Goal: Transaction & Acquisition: Purchase product/service

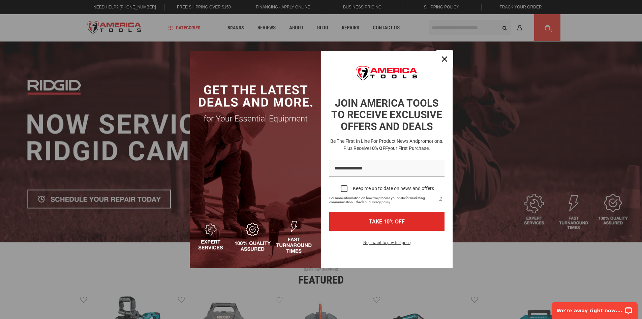
click at [441, 62] on div "Close" at bounding box center [444, 59] width 11 height 11
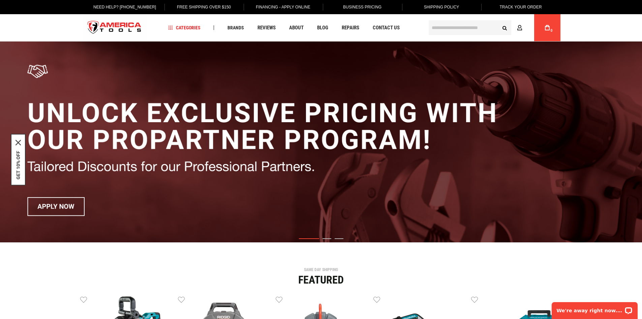
click at [444, 26] on input "text" at bounding box center [470, 27] width 83 height 15
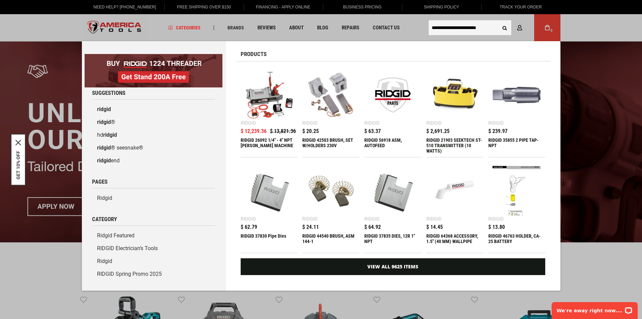
type input "**********"
click at [499, 21] on button "Search" at bounding box center [505, 27] width 13 height 13
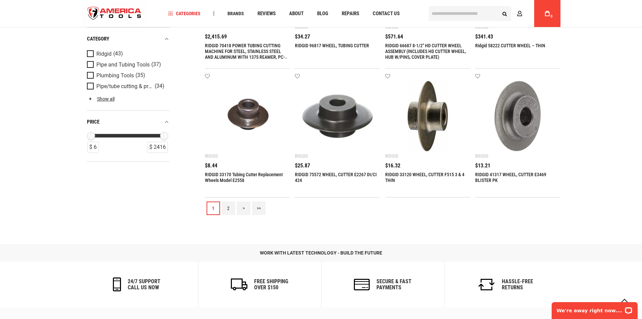
scroll to position [776, 0]
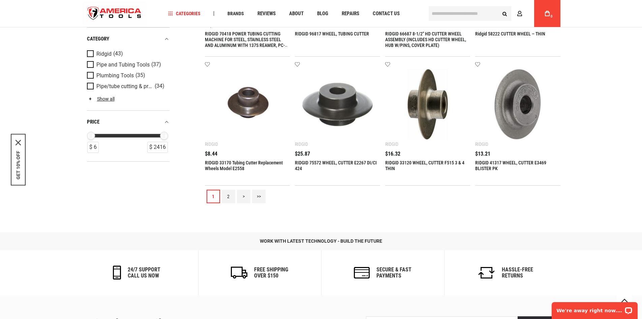
click at [229, 197] on link "2" at bounding box center [228, 196] width 13 height 13
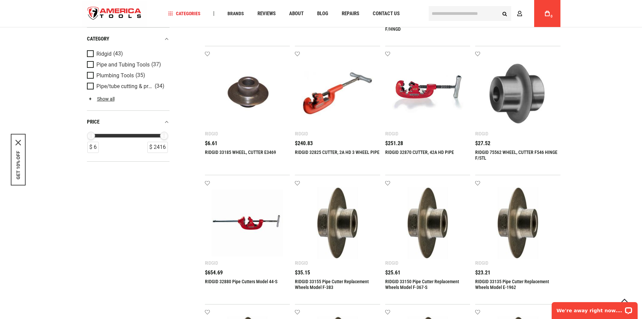
scroll to position [270, 0]
click at [256, 153] on link "RIDGID 33185 WHEEL, CUTTER E3469" at bounding box center [240, 152] width 71 height 5
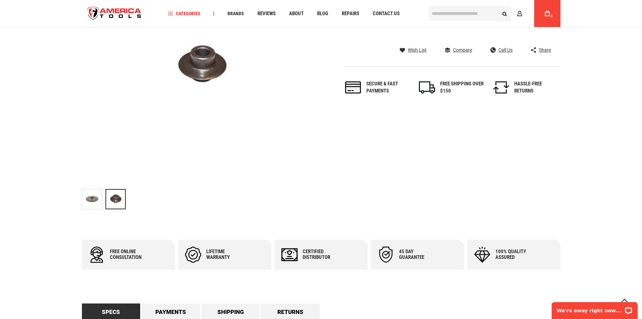
scroll to position [169, 0]
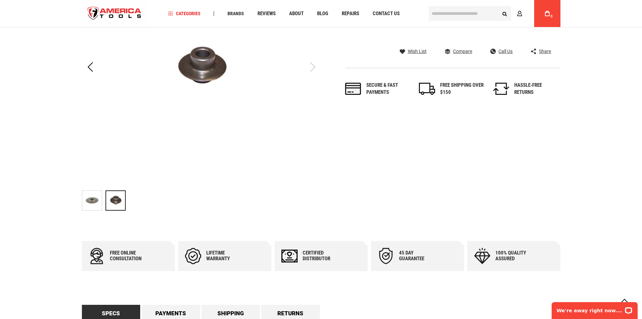
click at [99, 202] on img "RIDGID 33185 WHEEL, CUTTER E3469" at bounding box center [92, 201] width 20 height 20
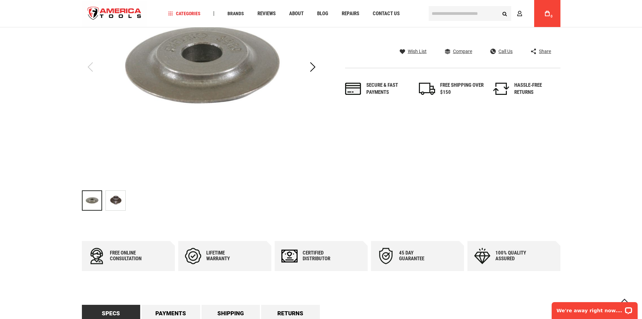
click at [122, 197] on img "Ridgid 33185" at bounding box center [116, 201] width 20 height 20
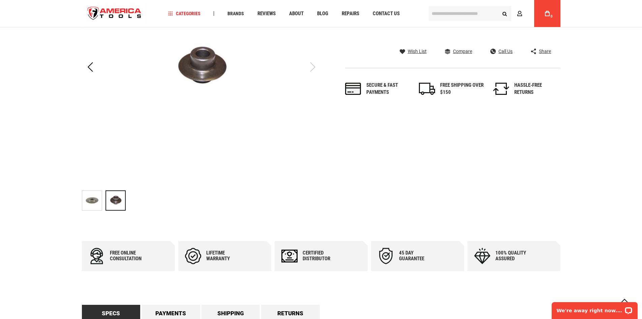
click at [84, 201] on img "RIDGID 33185 WHEEL, CUTTER E3469" at bounding box center [92, 201] width 20 height 20
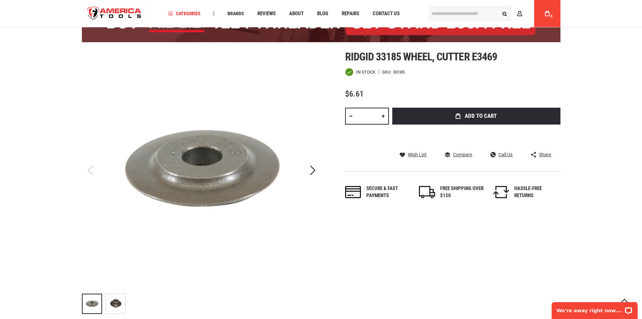
scroll to position [0, 0]
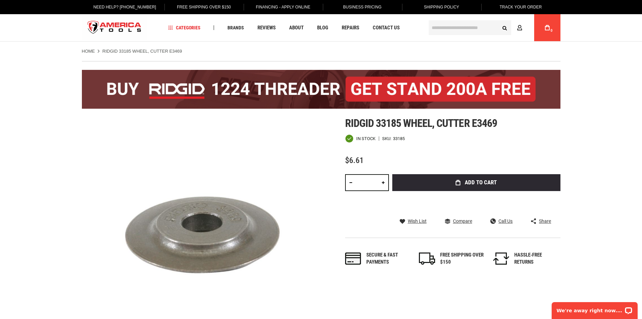
click at [384, 182] on link at bounding box center [383, 182] width 11 height 17
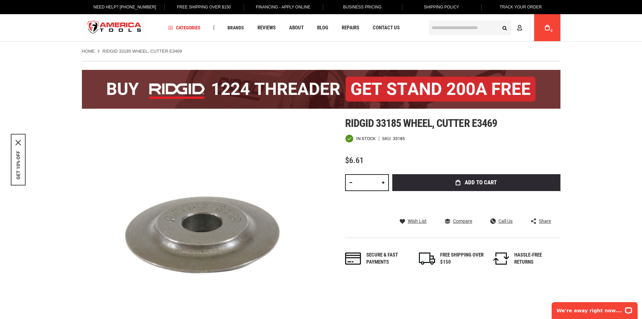
type input "*"
